Goal: Transaction & Acquisition: Obtain resource

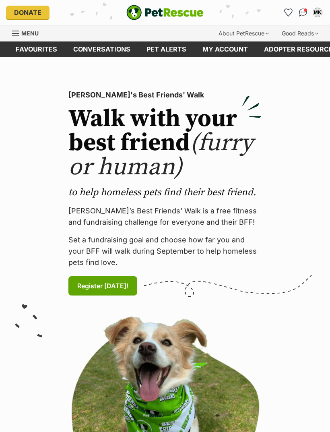
click at [12, 37] on link "Menu" at bounding box center [28, 32] width 32 height 15
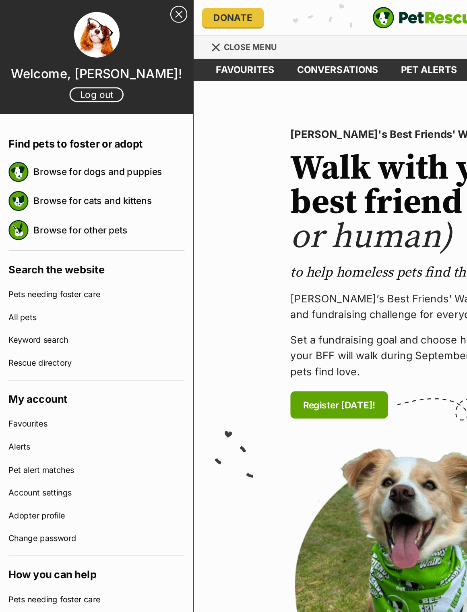
scroll to position [18, 0]
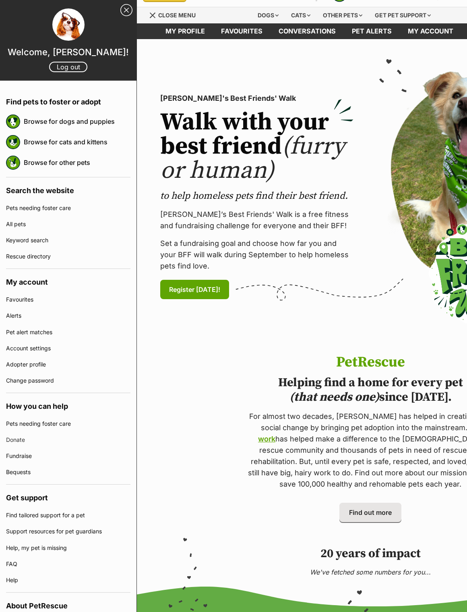
click at [42, 122] on link "Browse for dogs and puppies" at bounding box center [77, 121] width 107 height 17
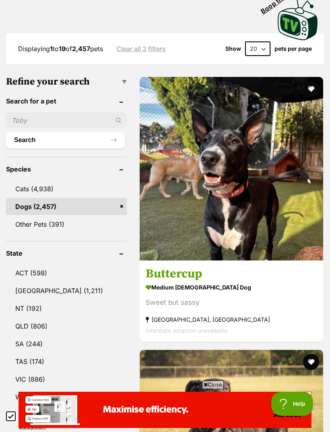
click at [23, 389] on link "WA (361)" at bounding box center [66, 397] width 121 height 17
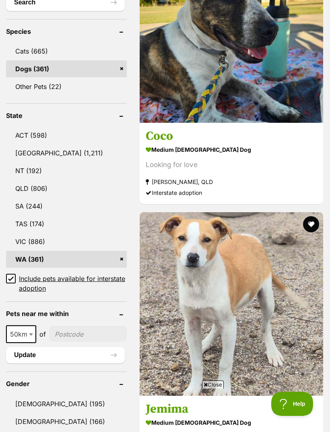
click at [14, 274] on input "Include pets available for interstate adoption" at bounding box center [11, 279] width 10 height 10
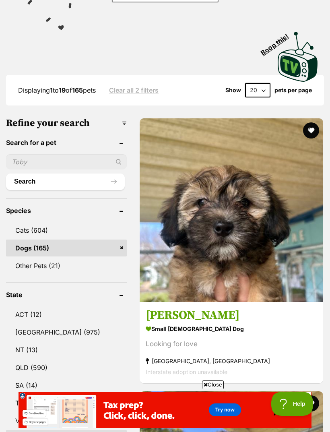
click at [185, 179] on img at bounding box center [232, 210] width 184 height 184
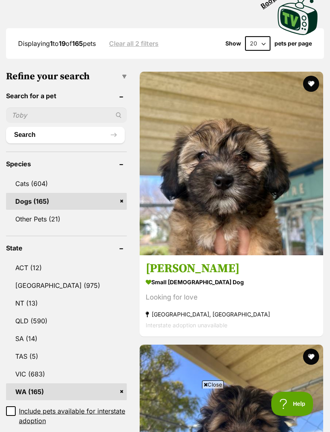
scroll to position [240, 0]
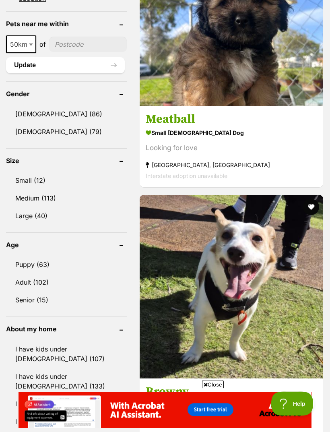
scroll to position [659, 0]
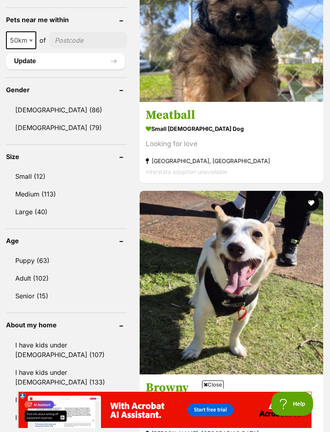
click at [32, 168] on link "Small (12)" at bounding box center [66, 176] width 121 height 17
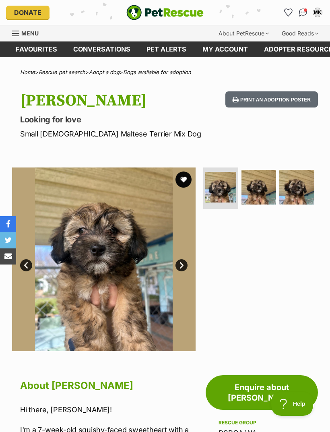
click at [253, 197] on img at bounding box center [259, 187] width 35 height 35
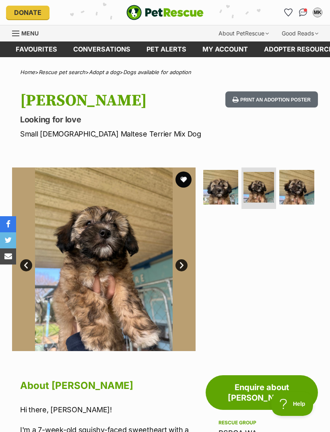
click at [295, 193] on img at bounding box center [297, 187] width 35 height 35
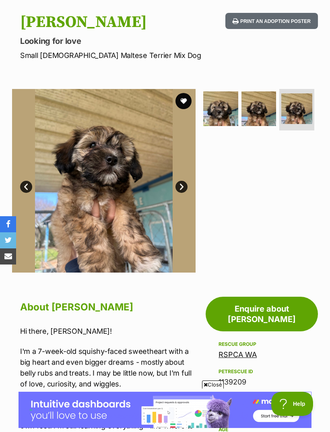
scroll to position [75, 0]
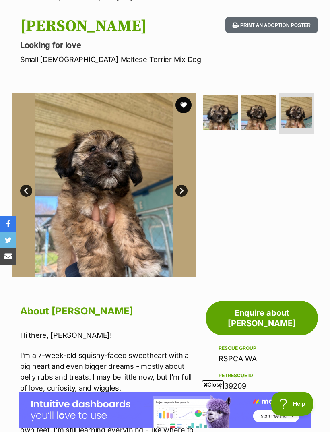
click at [270, 111] on img at bounding box center [259, 112] width 35 height 35
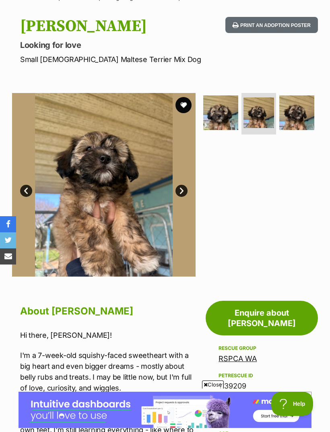
click at [305, 113] on img at bounding box center [297, 112] width 35 height 35
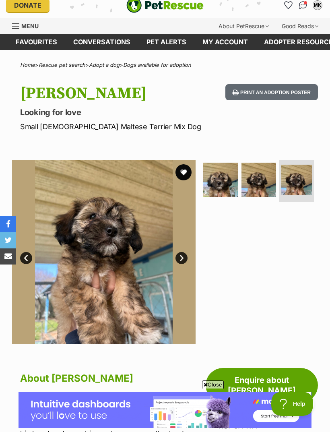
scroll to position [0, 0]
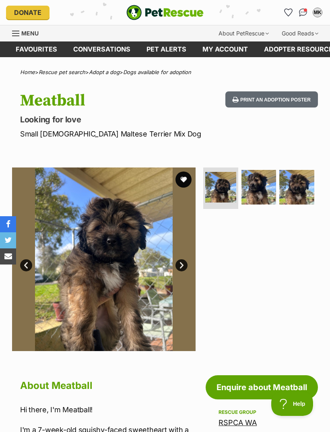
click at [228, 192] on img at bounding box center [220, 187] width 31 height 31
click at [261, 195] on img at bounding box center [259, 187] width 35 height 35
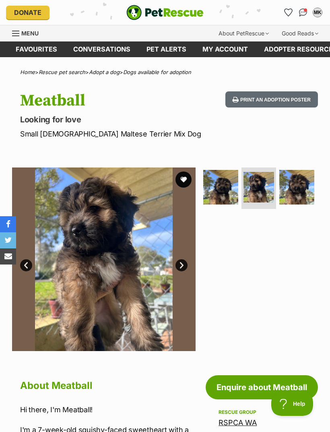
click at [292, 189] on img at bounding box center [297, 187] width 35 height 35
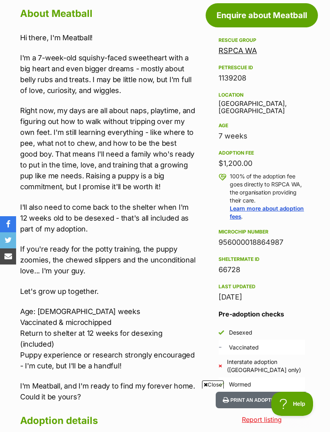
scroll to position [352, 0]
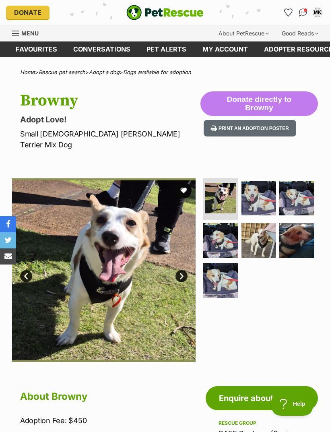
click at [262, 187] on img at bounding box center [259, 198] width 35 height 35
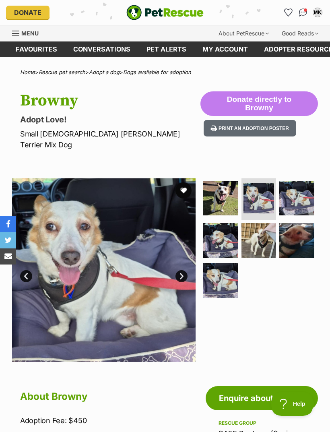
click at [293, 188] on img at bounding box center [297, 198] width 35 height 35
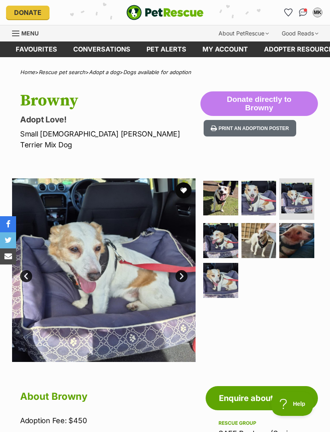
click at [218, 226] on img at bounding box center [220, 240] width 35 height 35
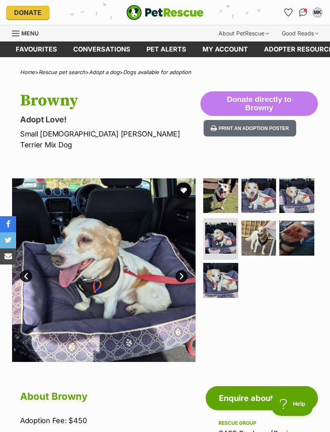
click at [253, 228] on img at bounding box center [259, 238] width 35 height 35
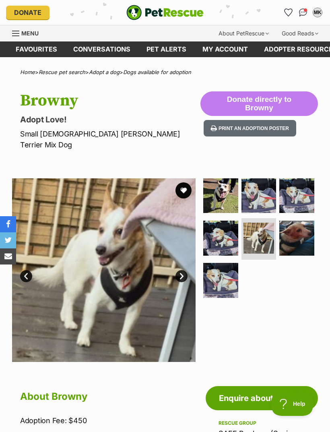
click at [289, 225] on img at bounding box center [297, 238] width 35 height 35
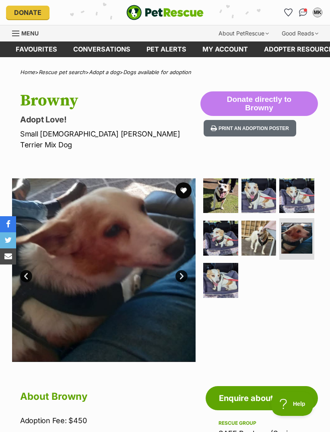
click at [219, 268] on img at bounding box center [220, 280] width 35 height 35
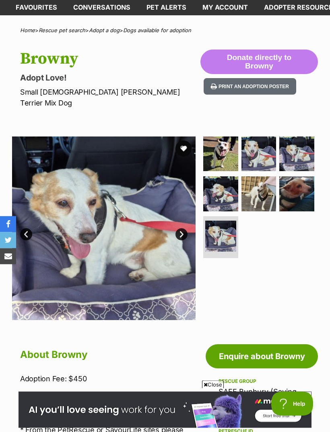
scroll to position [27, 0]
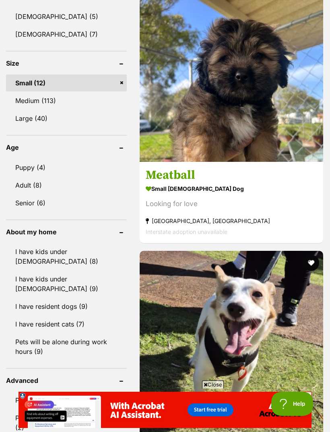
scroll to position [728, 0]
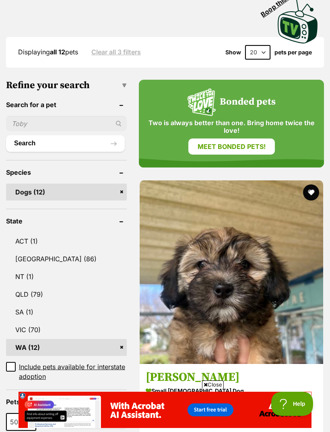
scroll to position [0, 0]
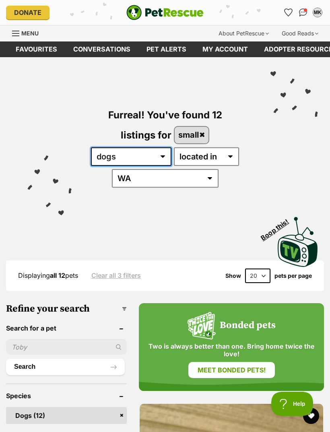
click at [172, 158] on select "any type of pet dogs" at bounding box center [131, 156] width 81 height 19
click at [23, 35] on span "Menu" at bounding box center [29, 33] width 17 height 7
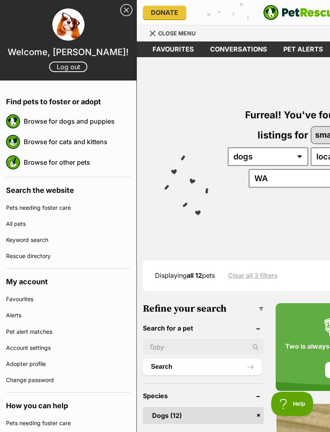
click at [41, 139] on link "Browse for cats and kittens" at bounding box center [77, 141] width 107 height 17
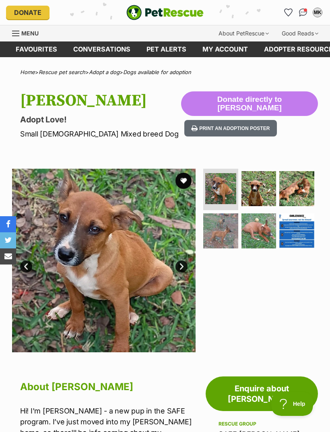
click at [261, 187] on img at bounding box center [259, 188] width 35 height 35
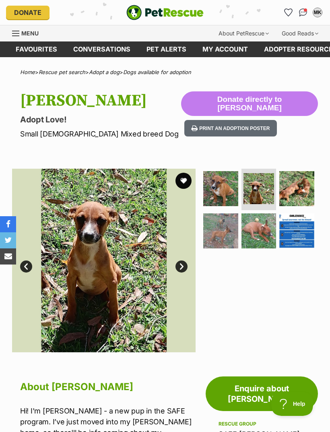
click at [269, 218] on img at bounding box center [259, 231] width 35 height 35
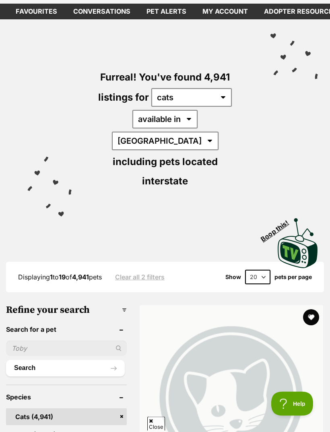
scroll to position [37, 0]
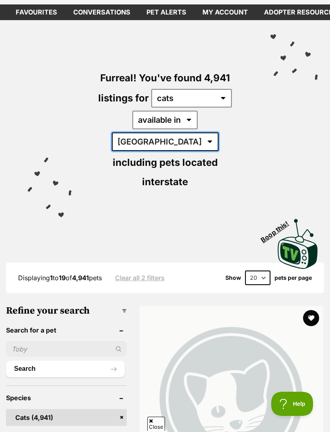
click at [214, 133] on select "Australia ACT NSW NT QLD SA TAS VIC WA" at bounding box center [165, 142] width 107 height 19
select select "WA"
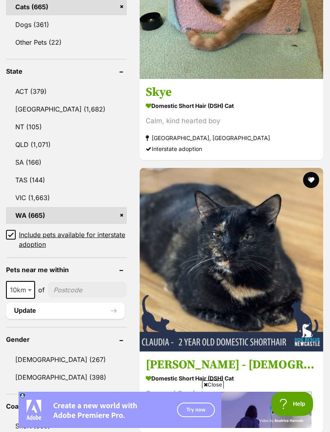
click at [14, 230] on input "Include pets available for interstate adoption" at bounding box center [11, 235] width 10 height 10
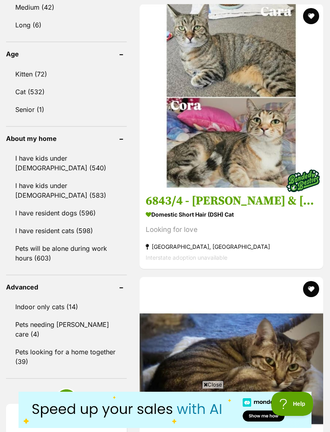
scroll to position [864, 0]
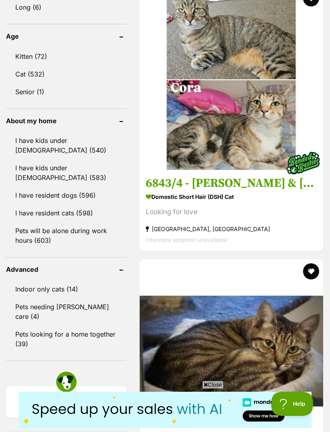
click at [25, 132] on link "I have kids under [DEMOGRAPHIC_DATA] (540)" at bounding box center [66, 145] width 121 height 27
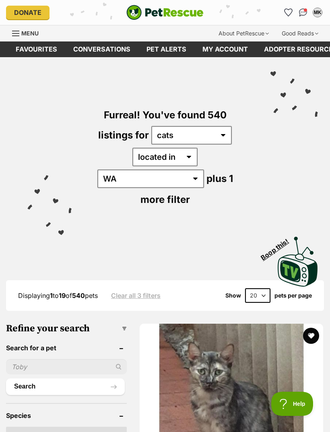
click at [70, 359] on input "text" at bounding box center [66, 366] width 121 height 15
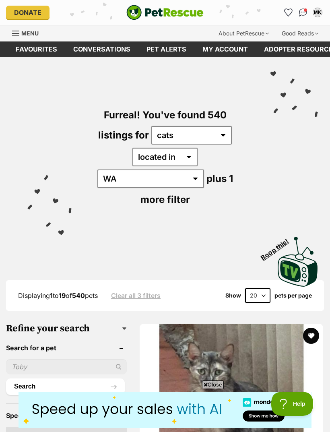
scroll to position [61, 0]
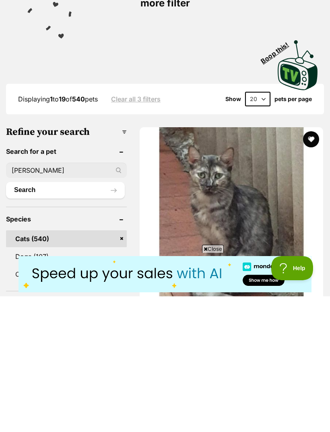
type input "[PERSON_NAME]"
click at [58, 318] on button "Search" at bounding box center [65, 326] width 119 height 16
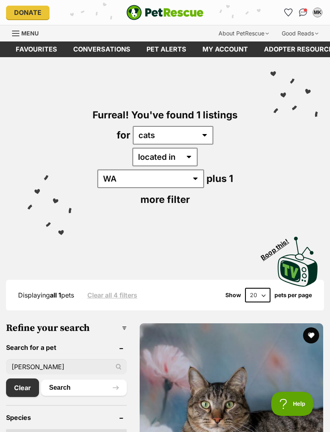
click at [191, 355] on img at bounding box center [232, 415] width 184 height 184
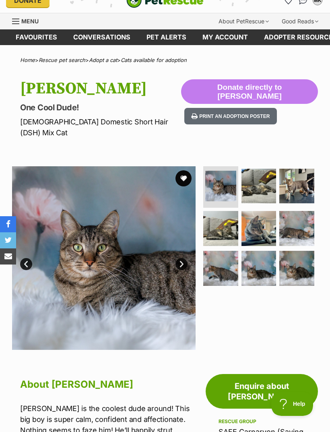
click at [231, 218] on img at bounding box center [220, 228] width 35 height 35
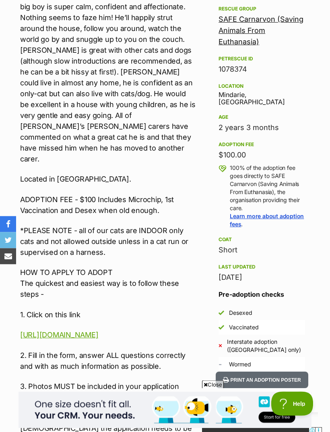
scroll to position [429, 0]
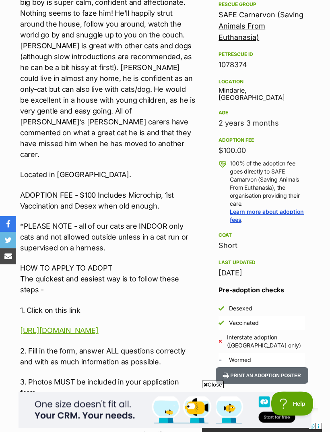
click at [98, 327] on link "[URL][DOMAIN_NAME]" at bounding box center [59, 331] width 78 height 8
